Goal: Book appointment/travel/reservation

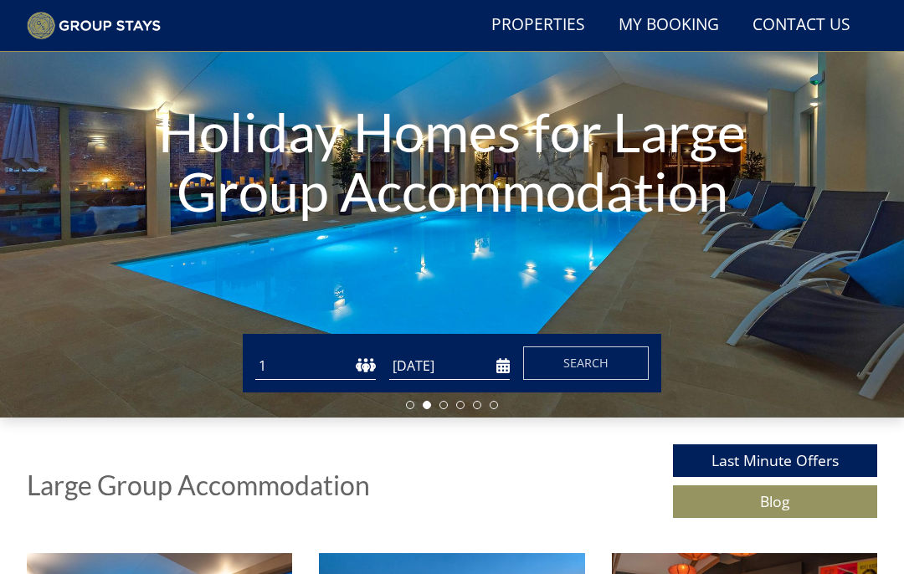
scroll to position [177, 0]
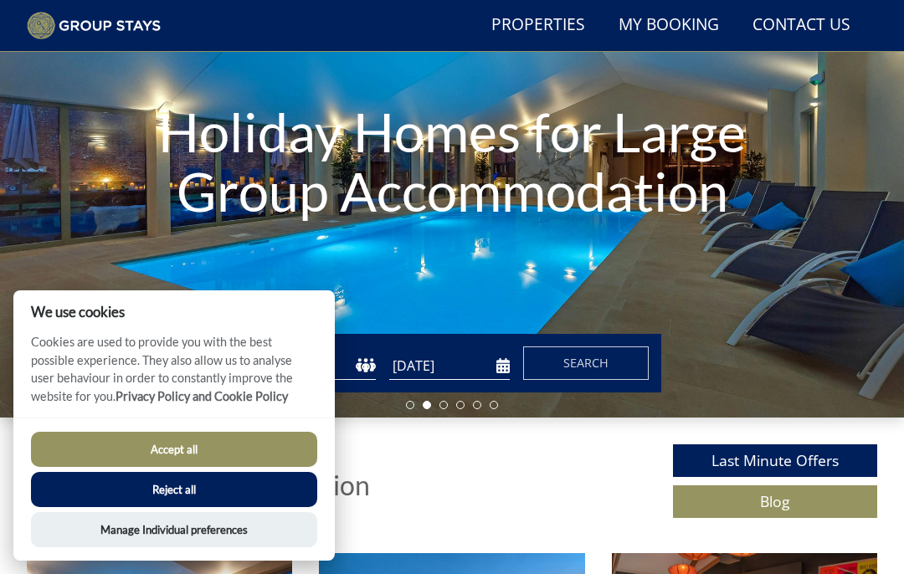
click at [268, 467] on button "Accept all" at bounding box center [174, 449] width 286 height 35
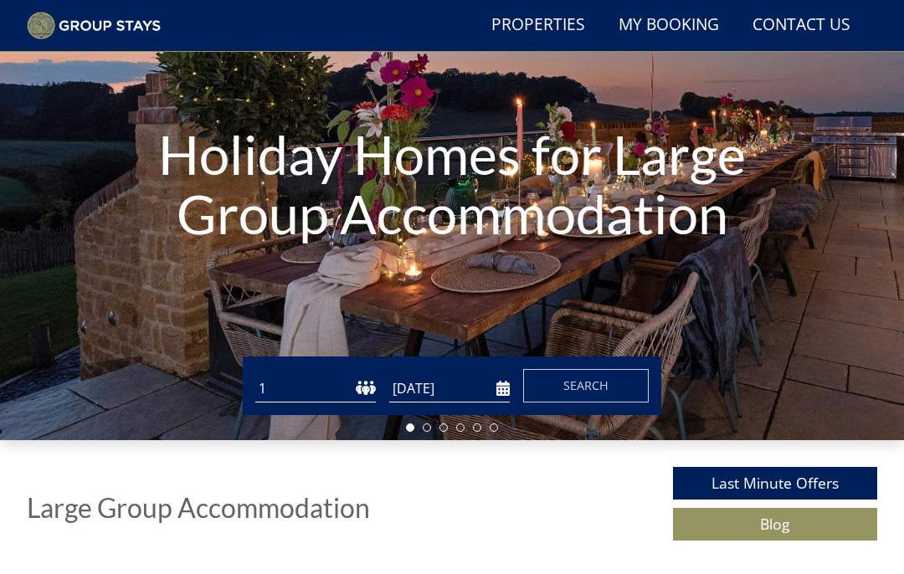
scroll to position [155, 0]
click at [371, 386] on select "1 2 3 4 5 6 7 8 9 10 11 12 13 14 15 16 17 18 19 20 21 22 23 24 25 26 27 28 29 3…" at bounding box center [315, 389] width 120 height 28
select select "24"
click at [498, 382] on input "[DATE]" at bounding box center [449, 389] width 120 height 28
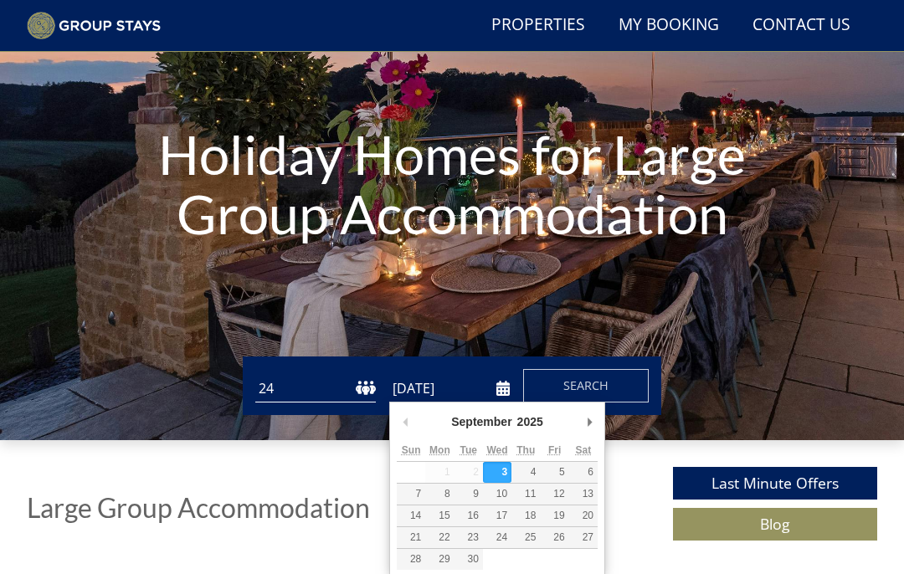
scroll to position [154, 0]
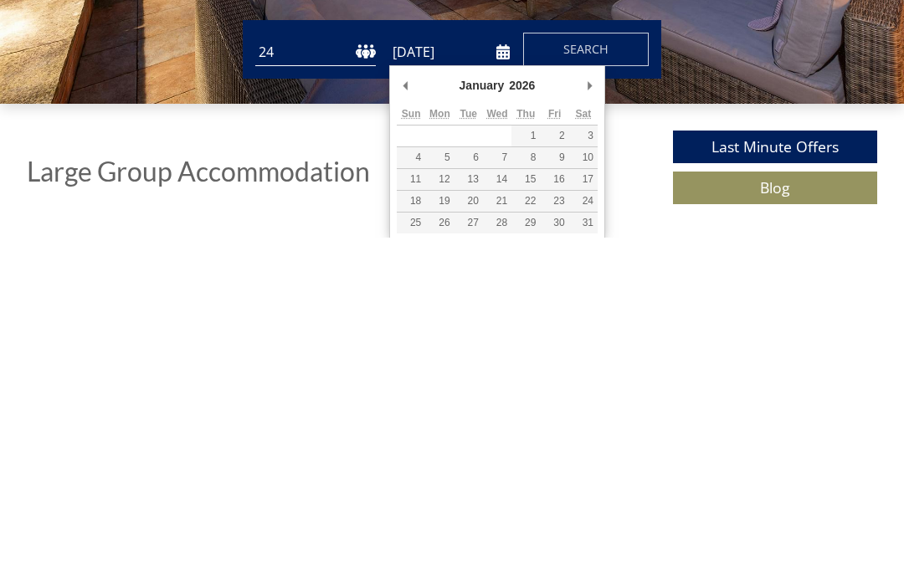
type input "[DATE]"
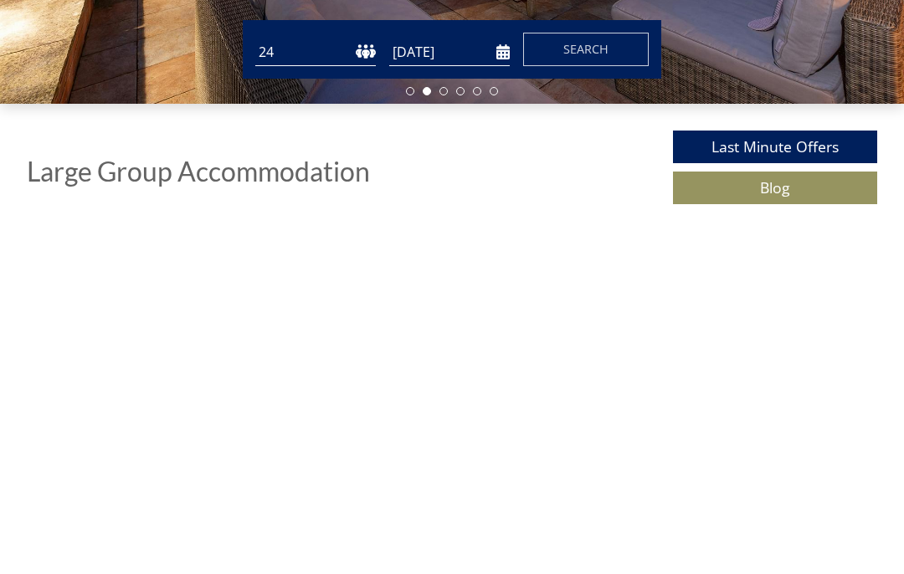
scroll to position [491, 0]
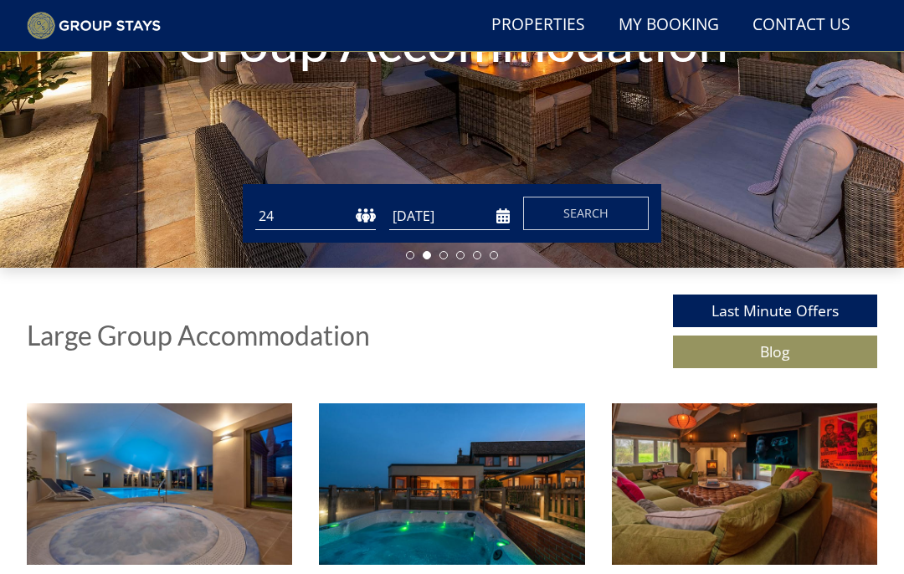
click at [586, 219] on span "Search" at bounding box center [585, 214] width 45 height 16
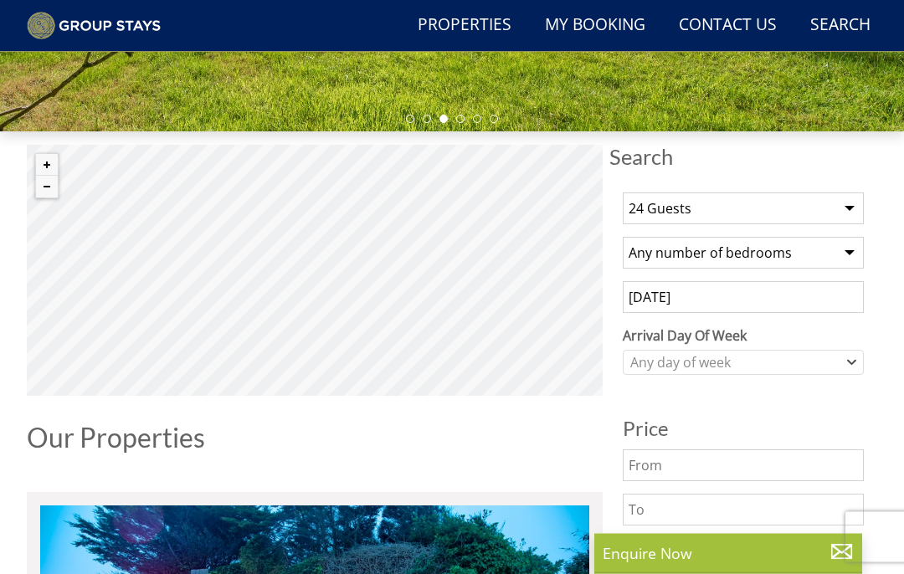
scroll to position [464, 0]
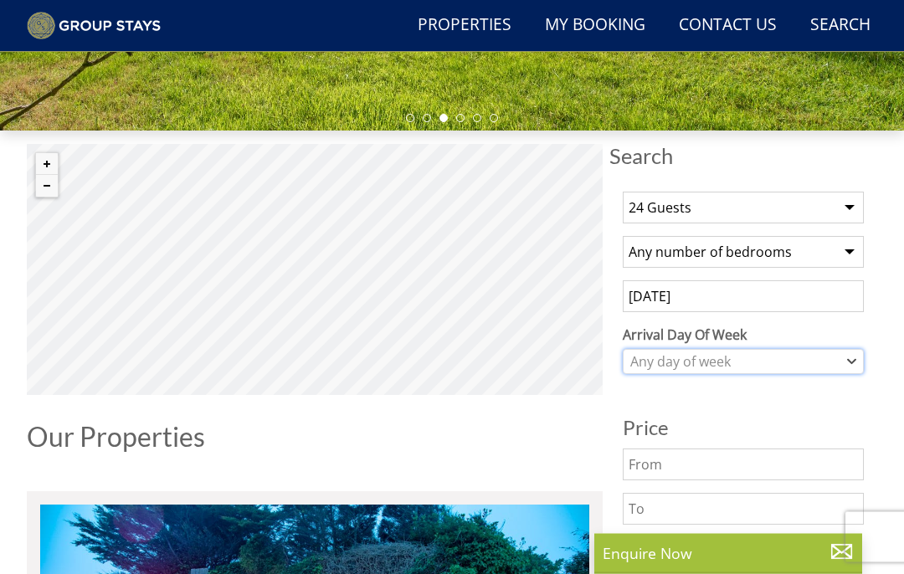
click at [847, 362] on icon "Combobox" at bounding box center [851, 362] width 9 height 10
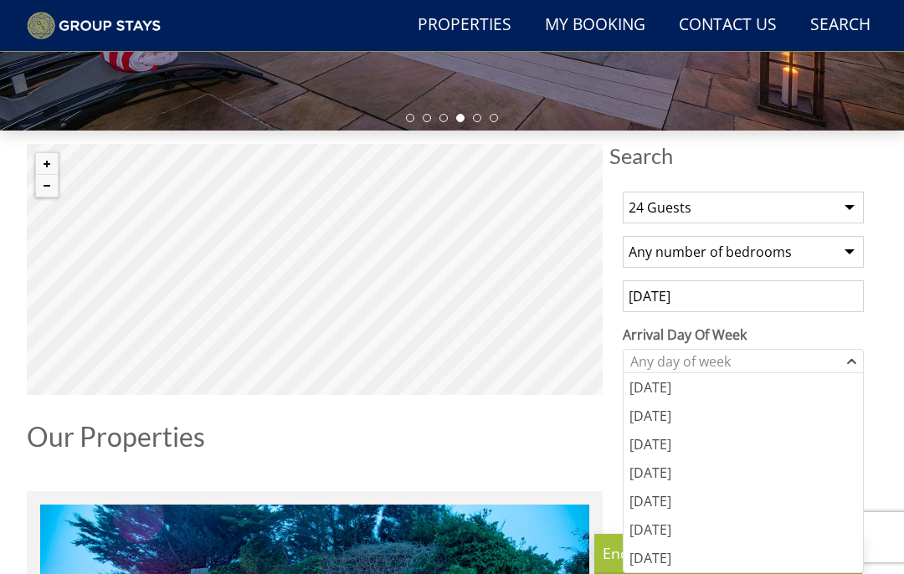
click at [688, 501] on div "[DATE]" at bounding box center [742, 501] width 239 height 28
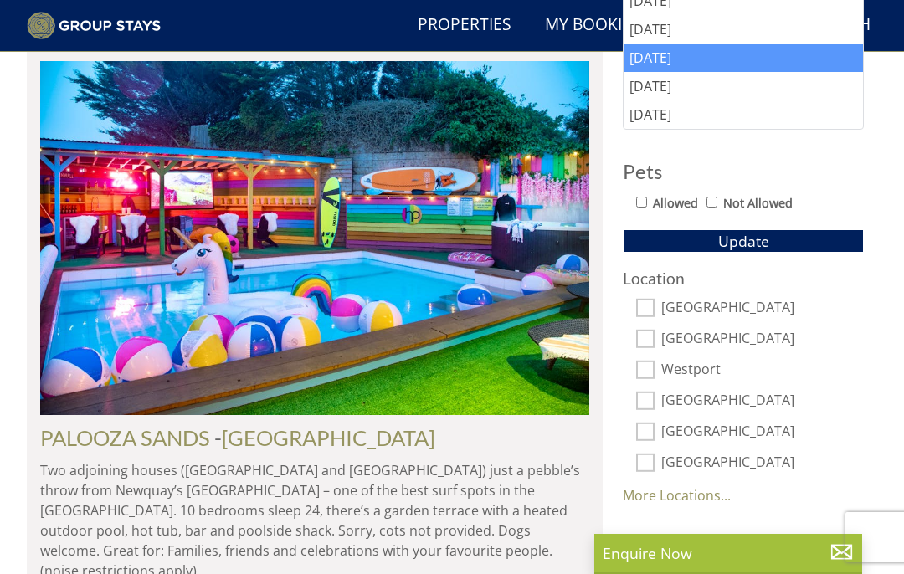
scroll to position [926, 0]
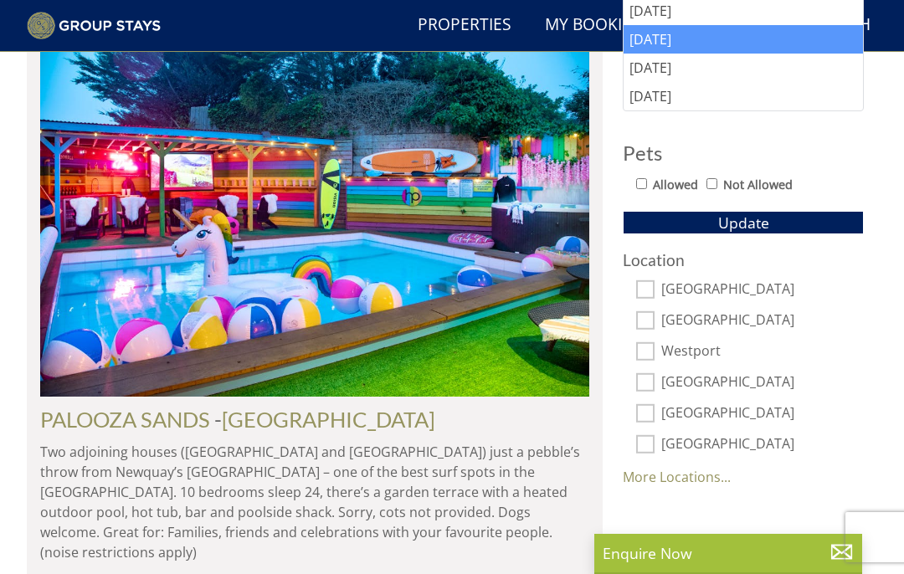
click at [772, 228] on button "Update" at bounding box center [742, 222] width 241 height 23
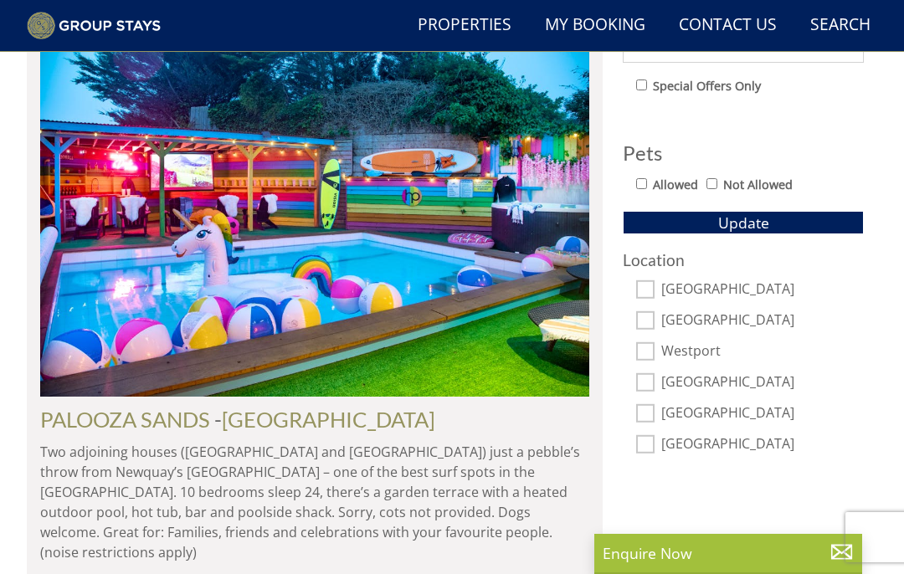
scroll to position [910, 0]
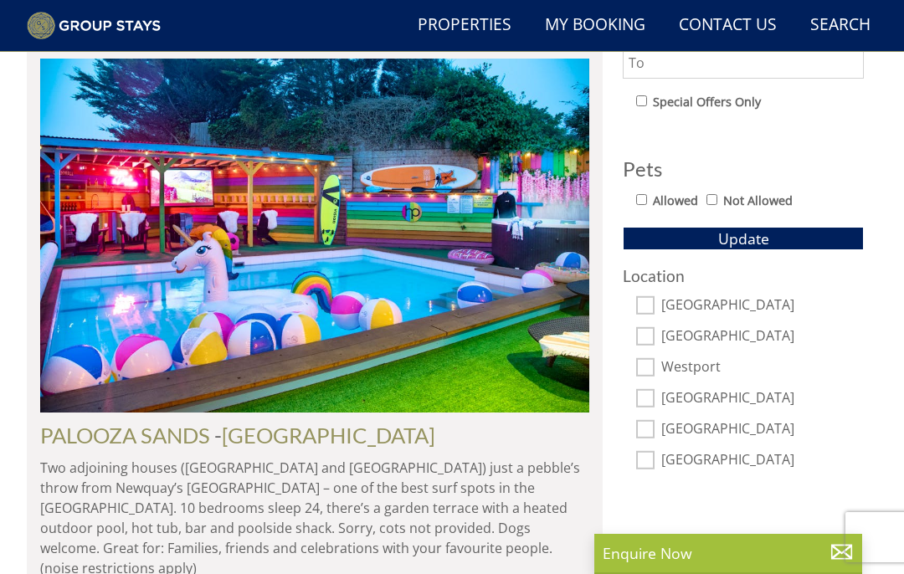
click at [647, 428] on input "[GEOGRAPHIC_DATA]" at bounding box center [645, 429] width 18 height 18
checkbox input "true"
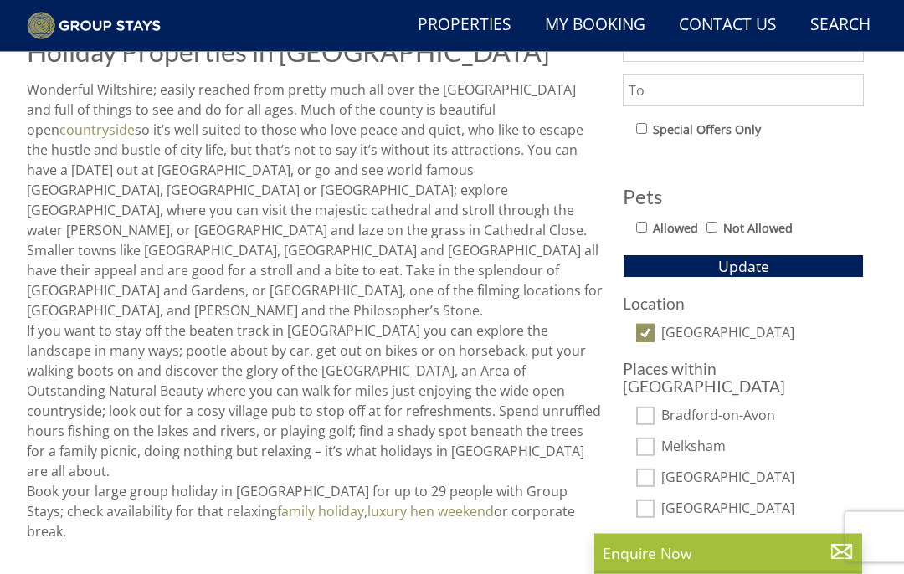
scroll to position [877, 0]
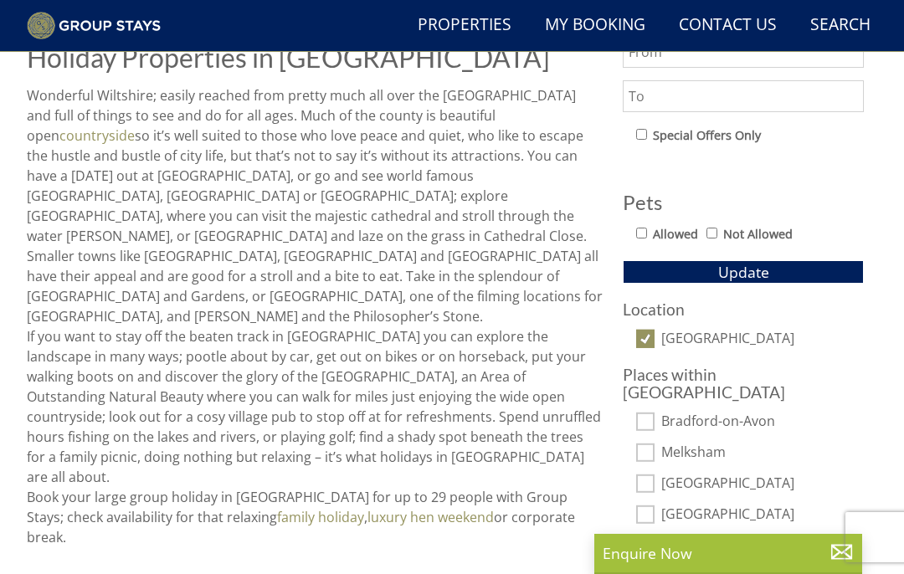
click at [645, 332] on input "[GEOGRAPHIC_DATA]" at bounding box center [645, 339] width 18 height 18
checkbox input "false"
click at [659, 269] on button "Update" at bounding box center [742, 271] width 241 height 23
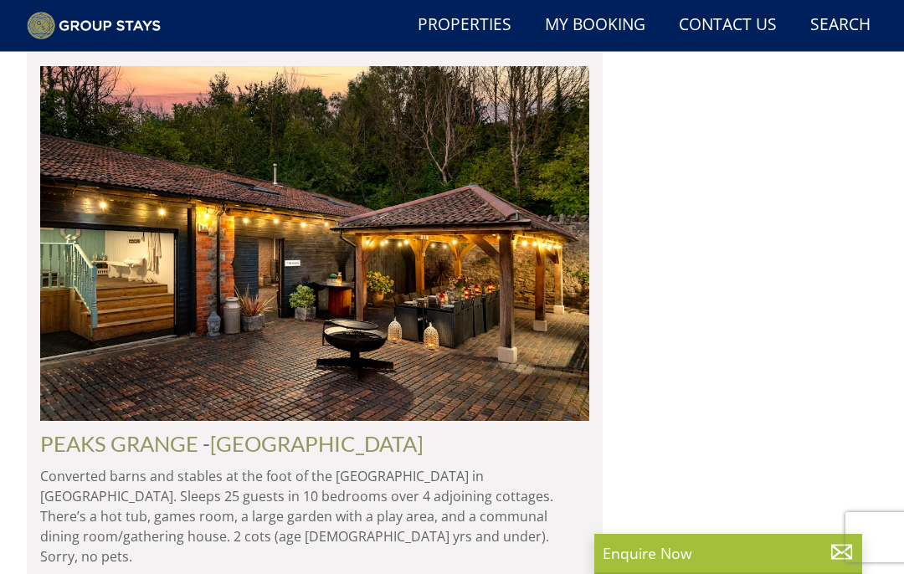
scroll to position [2673, 0]
